Goal: Task Accomplishment & Management: Manage account settings

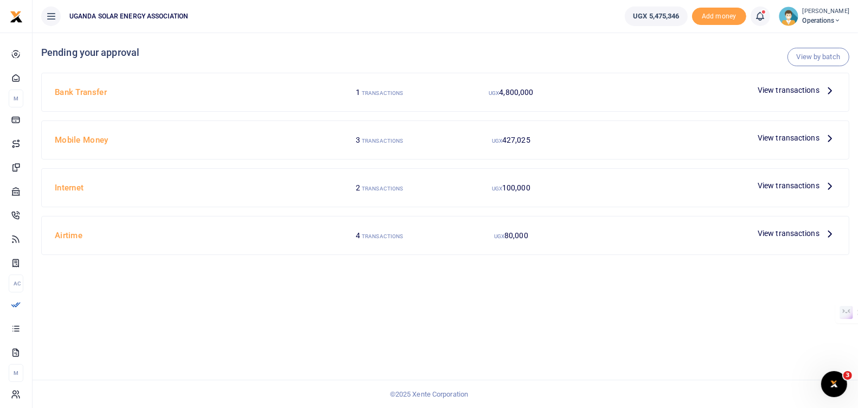
click at [817, 139] on span "View transactions" at bounding box center [789, 138] width 62 height 12
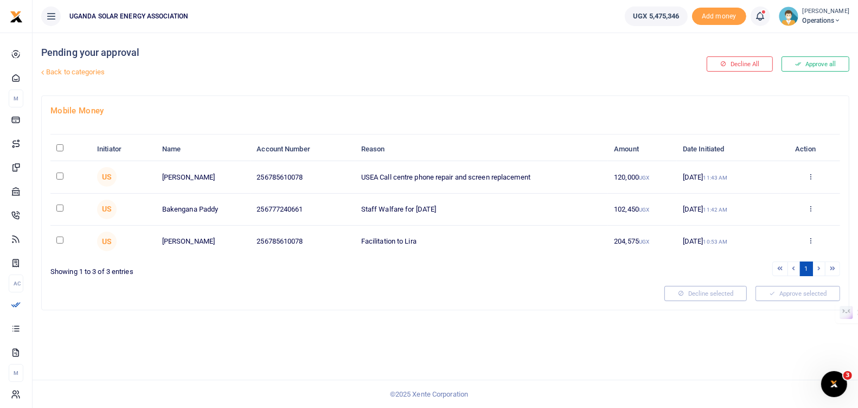
click at [60, 239] on input "checkbox" at bounding box center [59, 239] width 7 height 7
checkbox input "true"
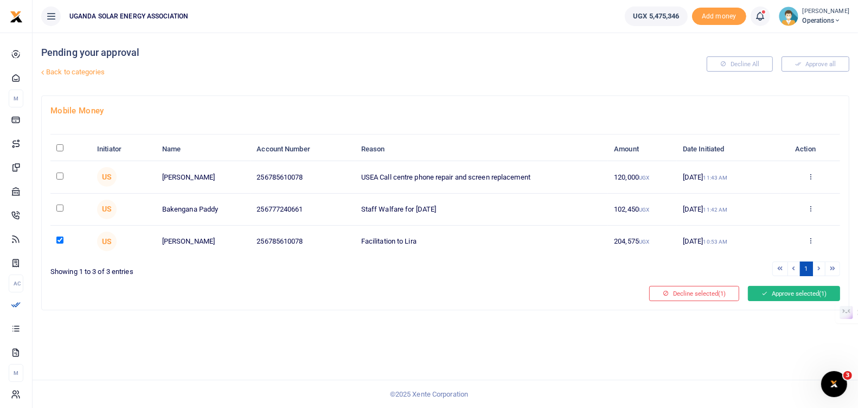
click at [794, 290] on button "Approve selected (1)" at bounding box center [794, 293] width 92 height 15
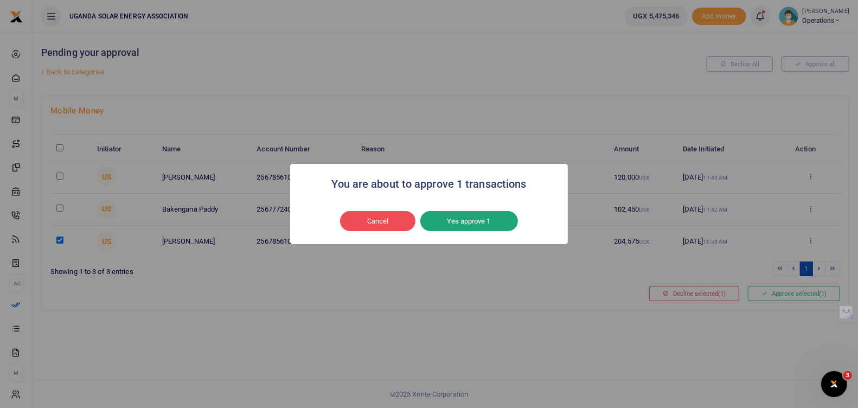
click at [485, 220] on button "Yes approve 1" at bounding box center [469, 221] width 98 height 21
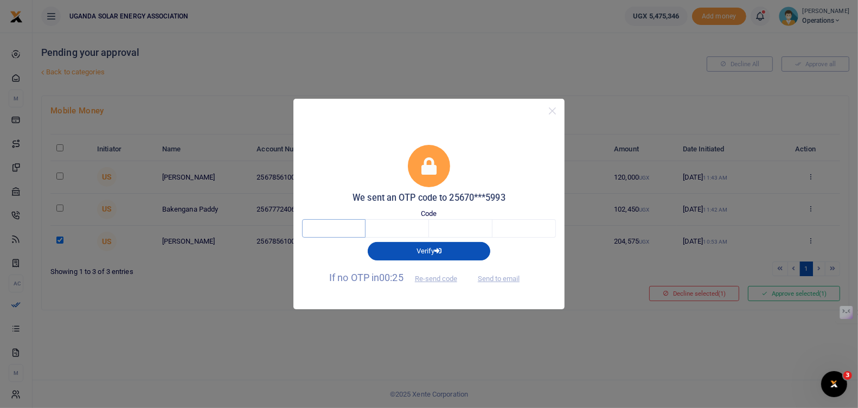
click at [345, 231] on input "text" at bounding box center [333, 228] width 63 height 18
type input "9"
type input "2"
type input "7"
